Goal: Information Seeking & Learning: Find specific fact

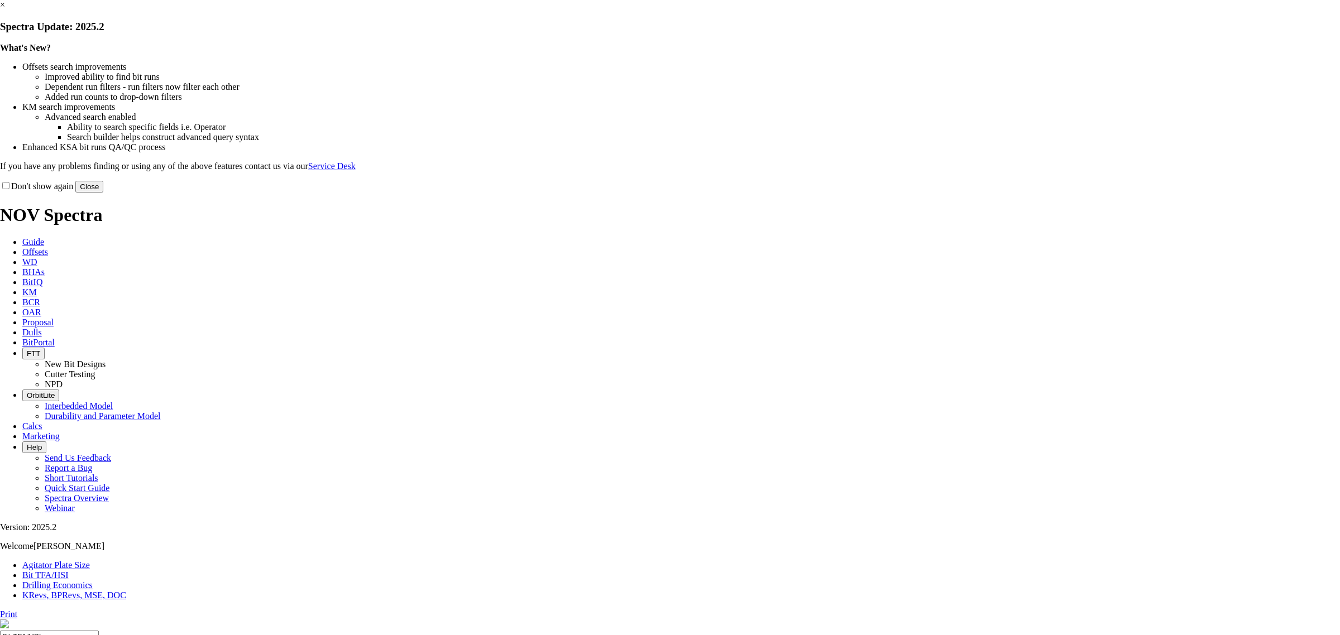
click at [103, 193] on button "Close" at bounding box center [89, 187] width 28 height 12
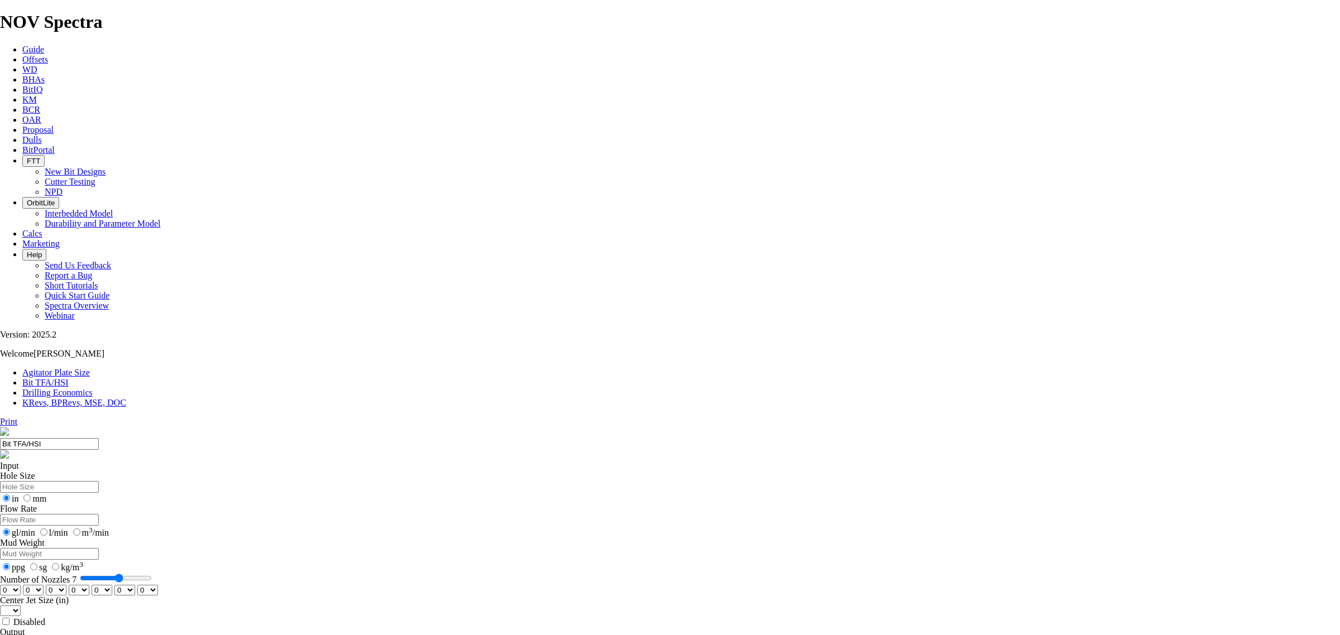
click at [22, 55] on icon at bounding box center [22, 59] width 0 height 9
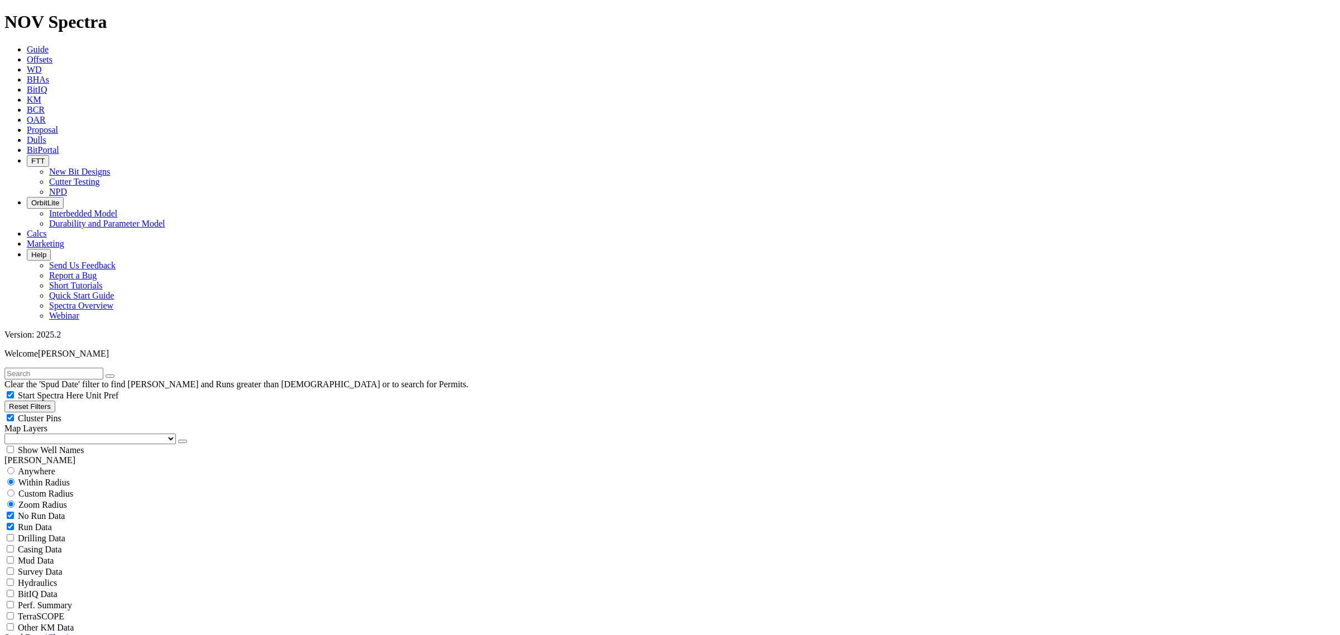
scroll to position [419, 0]
select select "6"
checkbox input "false"
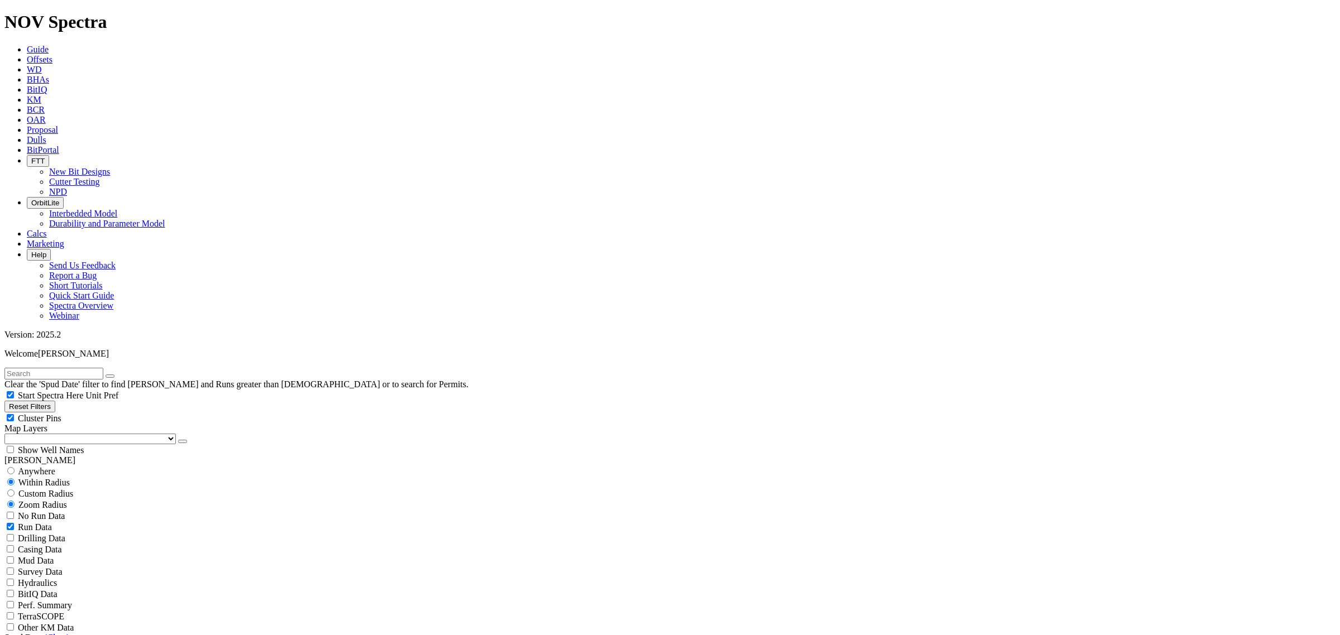
select select "? number:6 ?"
type input "400"
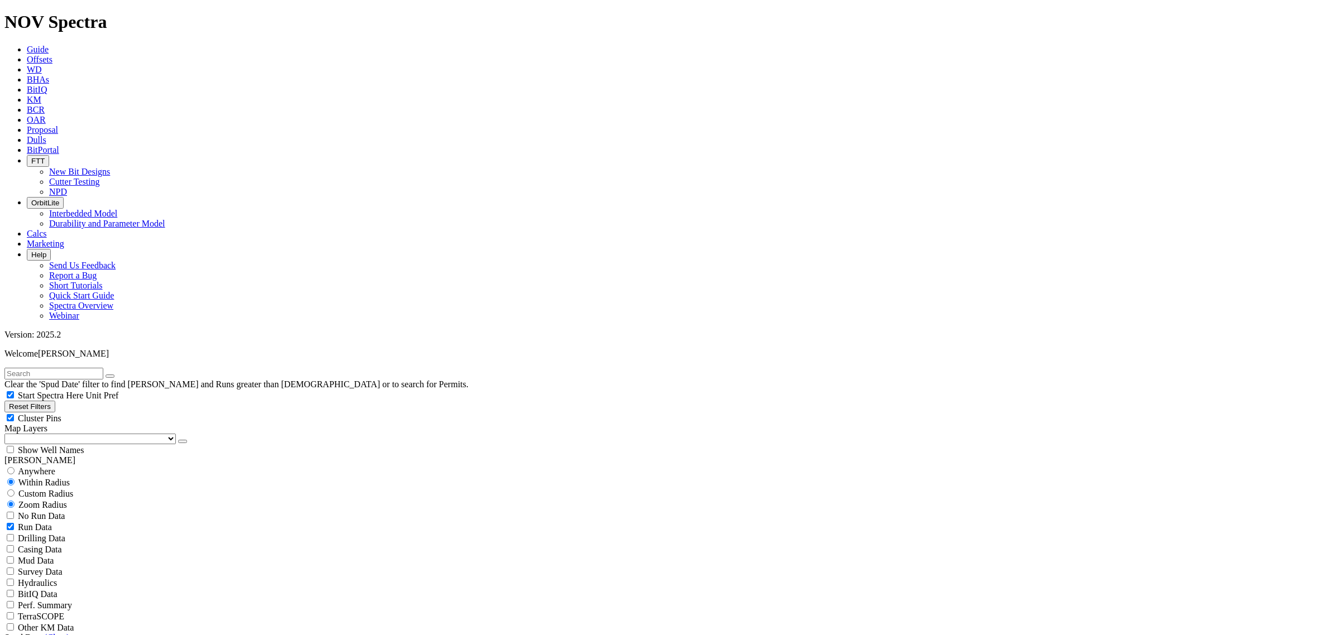
scroll to position [209, 0]
